Goal: Use online tool/utility: Utilize a website feature to perform a specific function

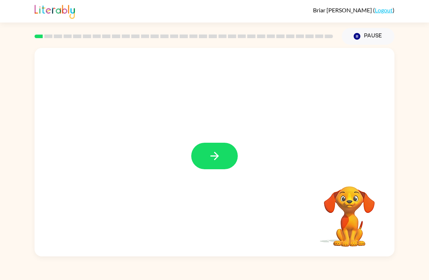
click at [224, 164] on button "button" at bounding box center [214, 156] width 47 height 27
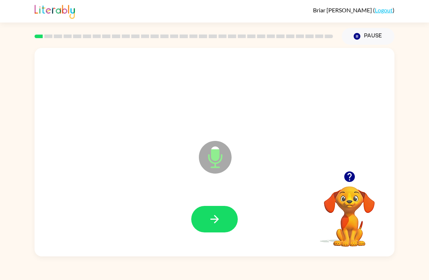
click at [220, 222] on icon "button" at bounding box center [214, 219] width 13 height 13
click at [217, 226] on button "button" at bounding box center [214, 219] width 47 height 27
click at [224, 220] on button "button" at bounding box center [214, 219] width 47 height 27
click at [214, 231] on button "button" at bounding box center [214, 219] width 47 height 27
click at [217, 226] on icon "button" at bounding box center [214, 219] width 13 height 13
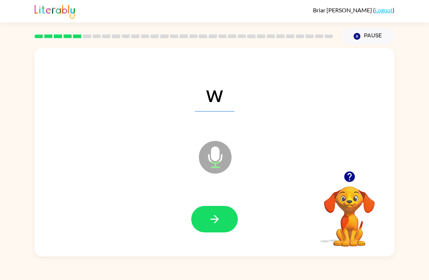
click at [217, 226] on icon "button" at bounding box center [214, 219] width 13 height 13
click at [214, 229] on button "button" at bounding box center [214, 219] width 47 height 27
click at [220, 227] on button "button" at bounding box center [214, 219] width 47 height 27
click at [224, 227] on button "button" at bounding box center [214, 219] width 47 height 27
click at [227, 217] on button "button" at bounding box center [214, 219] width 47 height 27
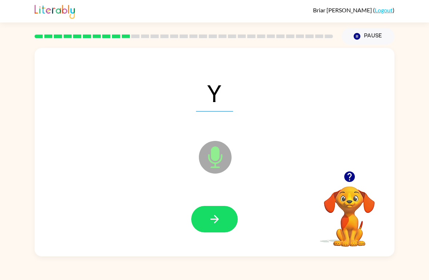
click at [219, 222] on icon "button" at bounding box center [214, 219] width 13 height 13
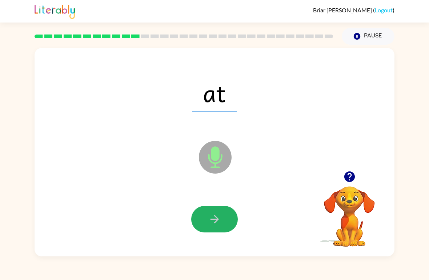
click at [222, 227] on button "button" at bounding box center [214, 219] width 47 height 27
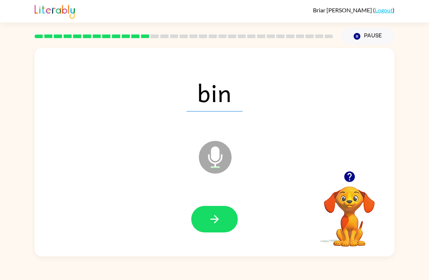
click at [217, 224] on icon "button" at bounding box center [214, 219] width 13 height 13
click at [225, 210] on button "button" at bounding box center [214, 219] width 47 height 27
click at [222, 209] on button "button" at bounding box center [214, 219] width 47 height 27
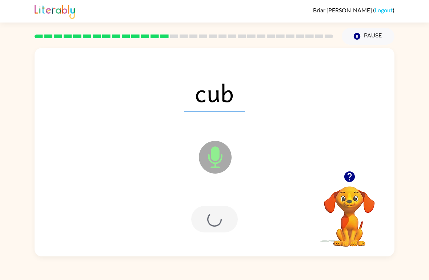
click at [222, 209] on div at bounding box center [214, 219] width 47 height 27
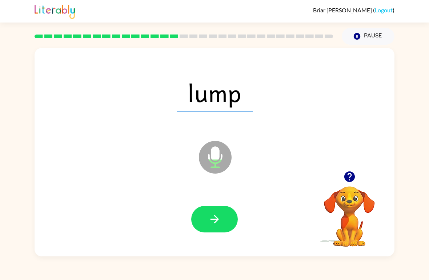
click at [234, 216] on button "button" at bounding box center [214, 219] width 47 height 27
click at [211, 222] on icon "button" at bounding box center [214, 219] width 13 height 13
click at [206, 233] on button "button" at bounding box center [214, 219] width 47 height 27
click at [216, 223] on icon "button" at bounding box center [214, 219] width 13 height 13
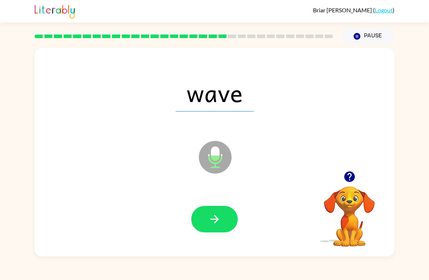
click at [217, 222] on icon "button" at bounding box center [214, 219] width 8 height 8
click at [213, 219] on icon "button" at bounding box center [214, 219] width 13 height 13
click at [217, 198] on div at bounding box center [214, 220] width 345 height 60
click at [211, 218] on icon "button" at bounding box center [214, 219] width 13 height 13
click at [210, 209] on button "button" at bounding box center [214, 219] width 47 height 27
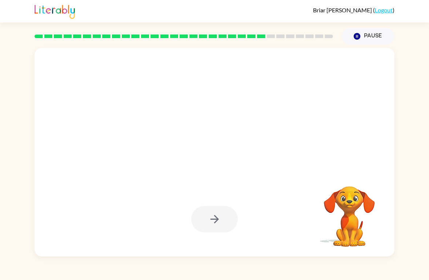
click at [344, 238] on video "Your browser must support playing .mp4 files to use Literably. Please try using…" at bounding box center [349, 211] width 73 height 73
click at [326, 154] on div at bounding box center [215, 152] width 360 height 209
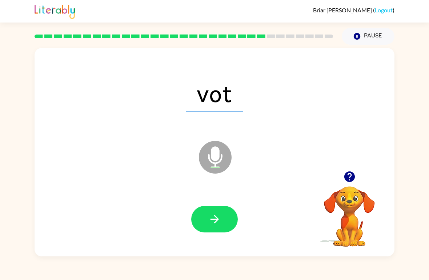
click at [218, 223] on icon "button" at bounding box center [214, 219] width 13 height 13
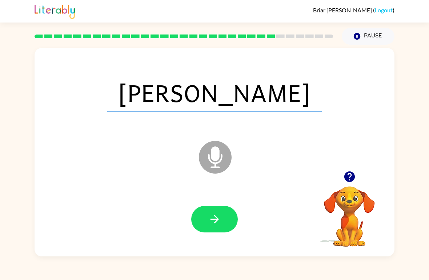
click at [214, 225] on icon "button" at bounding box center [214, 219] width 13 height 13
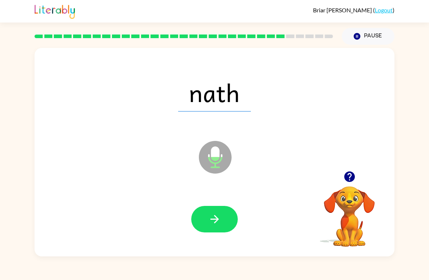
click at [207, 218] on button "button" at bounding box center [214, 219] width 47 height 27
click at [211, 229] on button "button" at bounding box center [214, 219] width 47 height 27
click at [210, 225] on icon "button" at bounding box center [214, 219] width 13 height 13
click at [215, 216] on icon "button" at bounding box center [214, 219] width 13 height 13
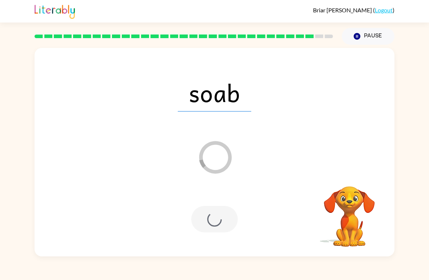
click at [223, 217] on div at bounding box center [214, 219] width 47 height 27
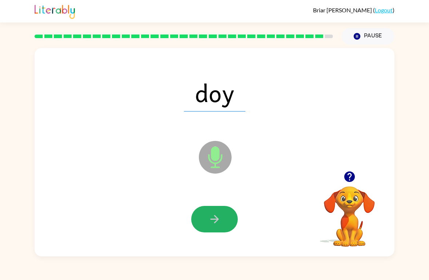
click at [221, 219] on button "button" at bounding box center [214, 219] width 47 height 27
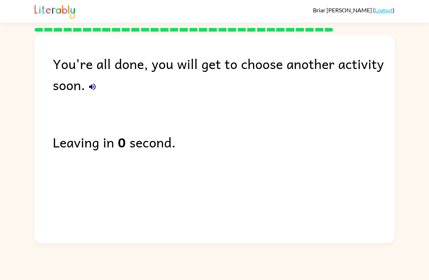
click at [130, 165] on div "You're all done, you will get to choose another activity soon. Leaving in 0 sec…" at bounding box center [215, 137] width 360 height 205
